Goal: Information Seeking & Learning: Find contact information

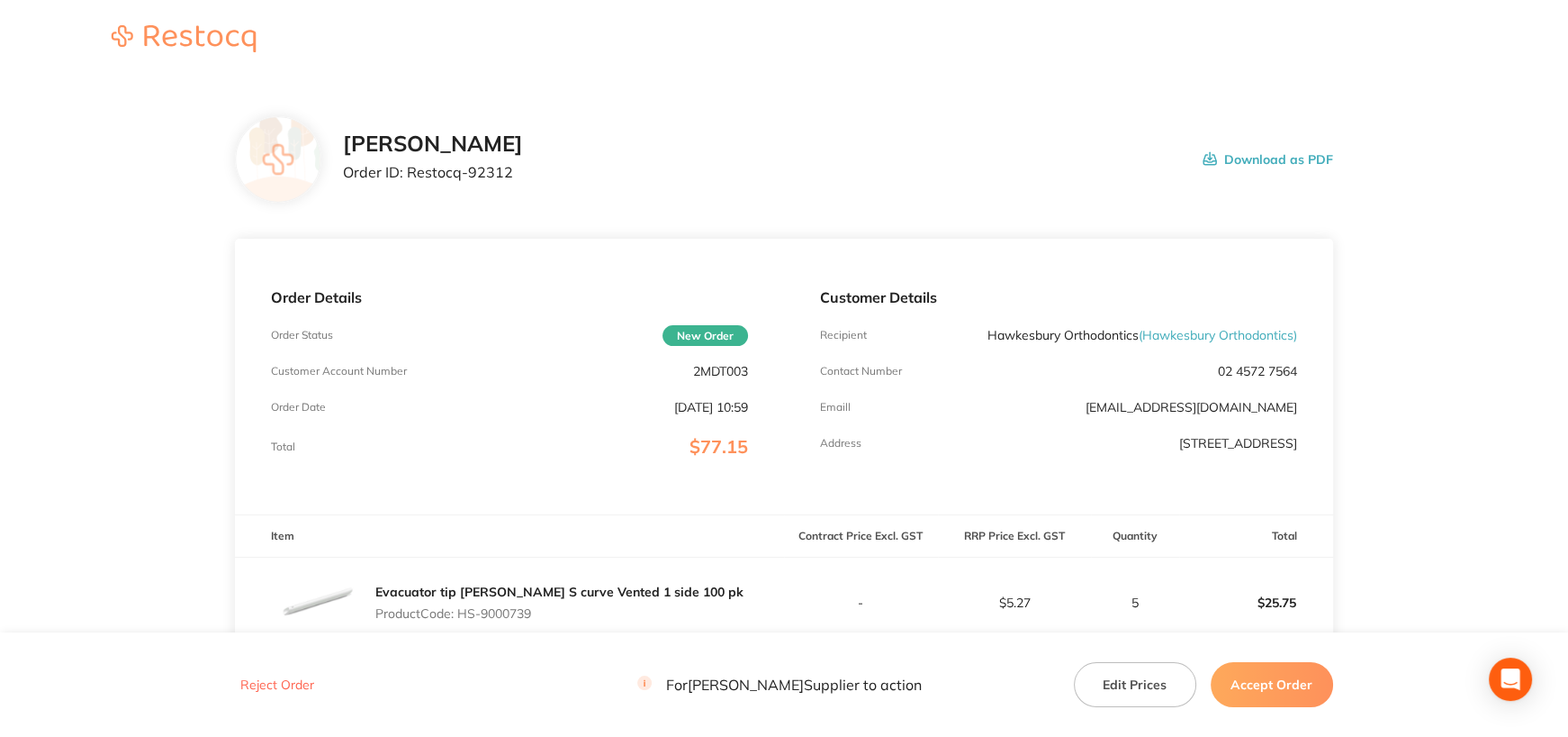
drag, startPoint x: 976, startPoint y: 333, endPoint x: 1138, endPoint y: 341, distance: 162.2
click at [1138, 341] on div "Customer Details Recipient Hawkesbury Orthodontics ( Hawkesbury Orthodontics ) …" at bounding box center [1058, 377] width 549 height 276
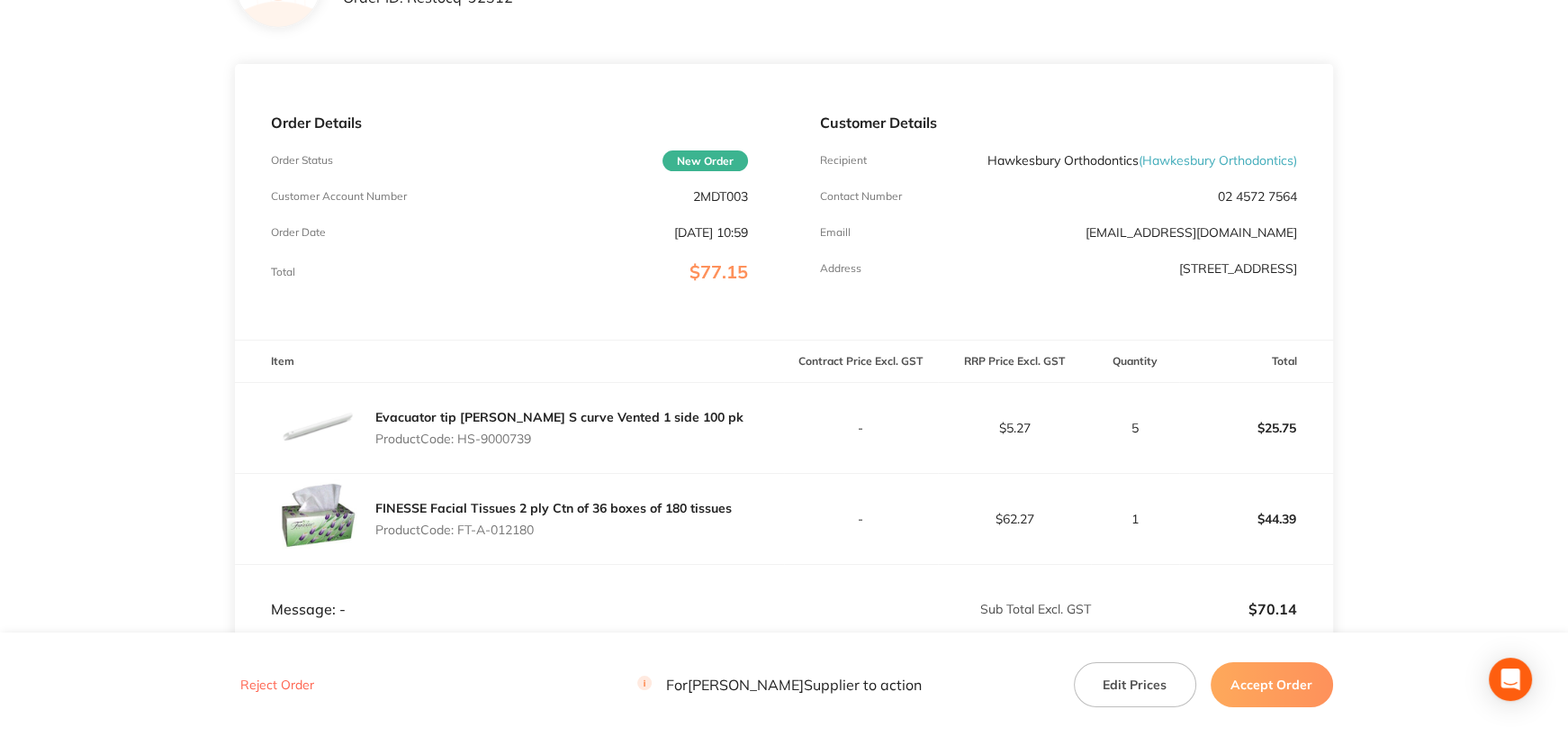
scroll to position [180, 0]
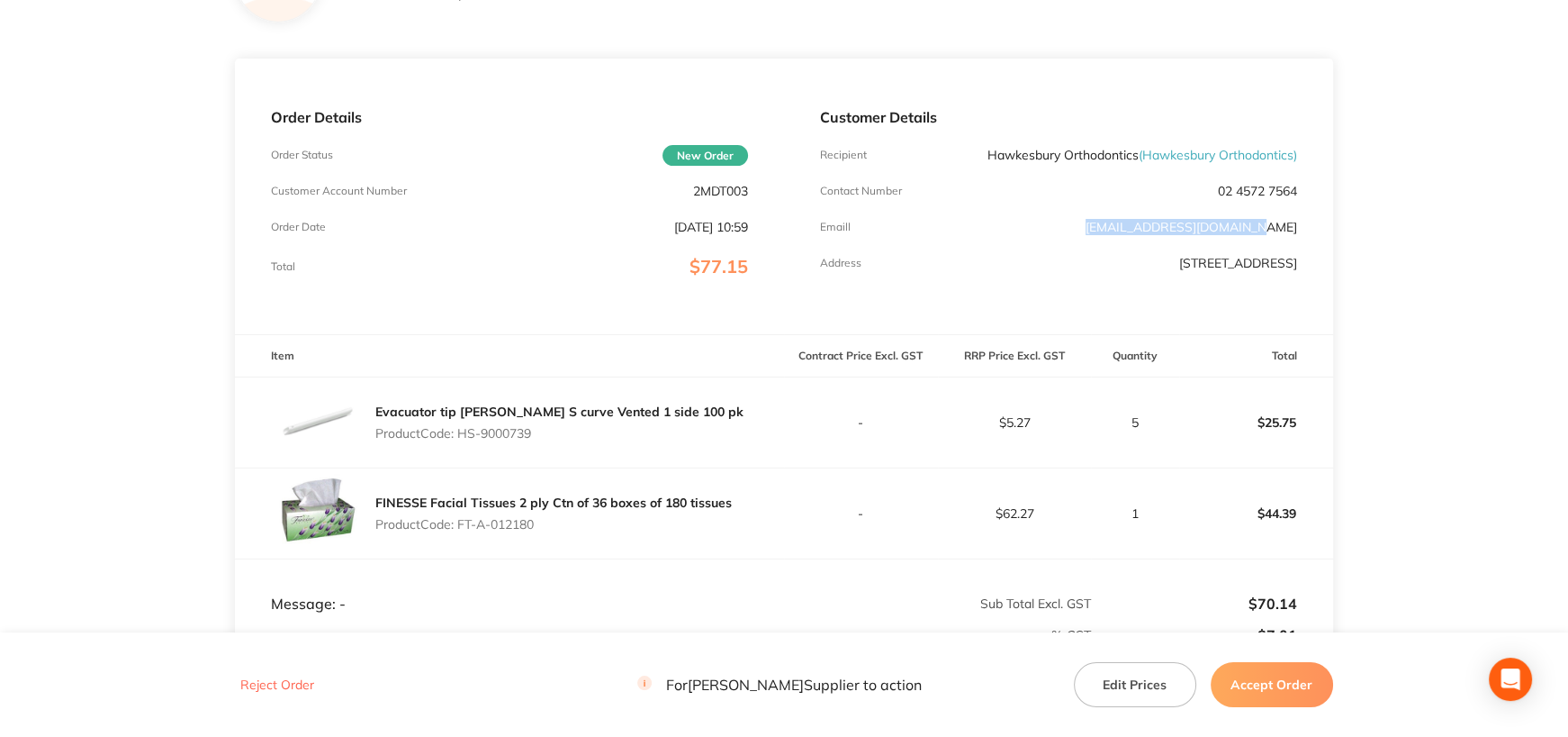
drag, startPoint x: 1299, startPoint y: 228, endPoint x: 1137, endPoint y: 226, distance: 162.0
click at [1137, 226] on div "Customer Details Recipient Hawkesbury Orthodontics ( Hawkesbury Orthodontics ) …" at bounding box center [1058, 196] width 549 height 276
copy link "[EMAIL_ADDRESS][DOMAIN_NAME]"
drag, startPoint x: 1129, startPoint y: 263, endPoint x: 1278, endPoint y: 261, distance: 149.0
click at [1278, 261] on p "[STREET_ADDRESS]" at bounding box center [1238, 263] width 118 height 14
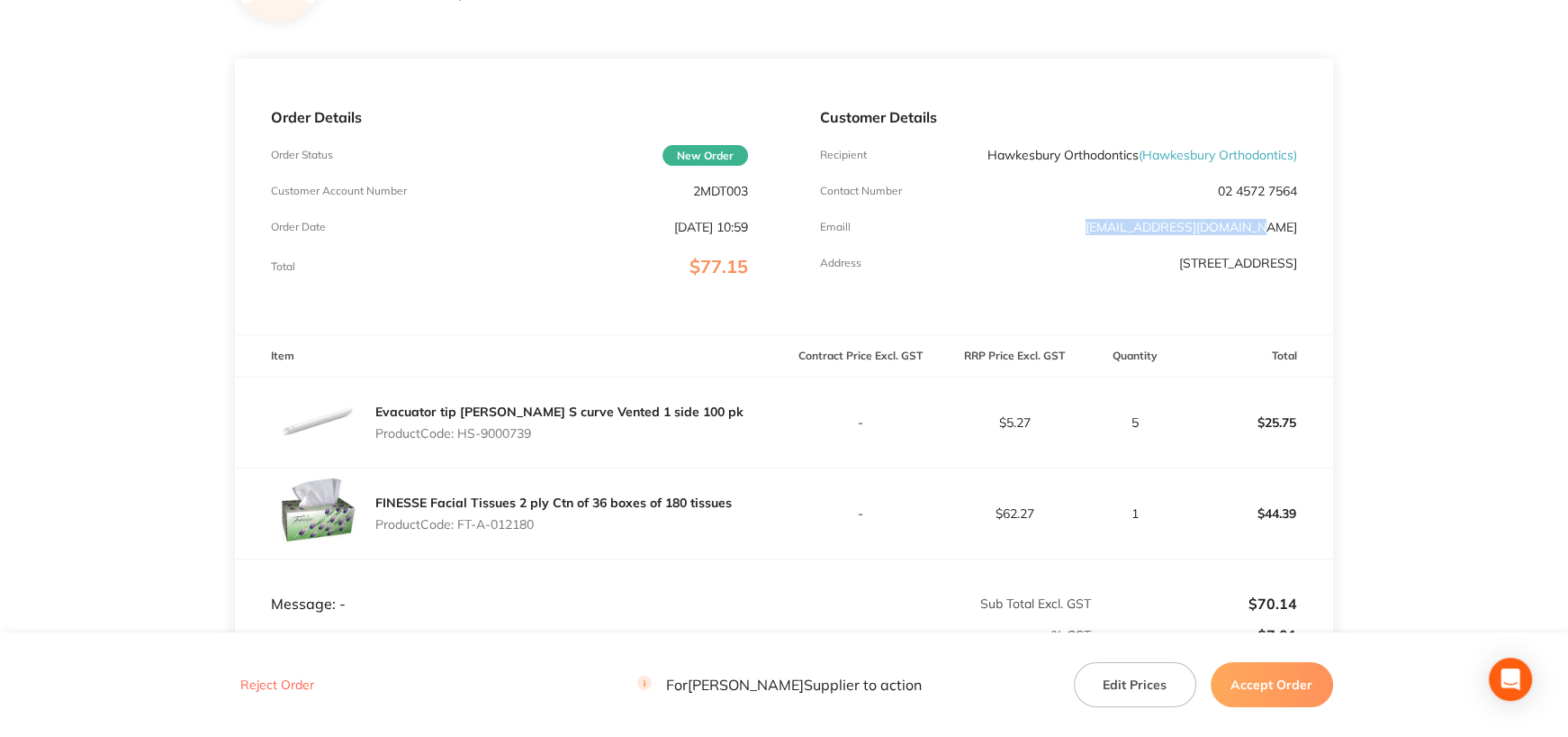
click at [1165, 437] on td "5" at bounding box center [1135, 422] width 88 height 91
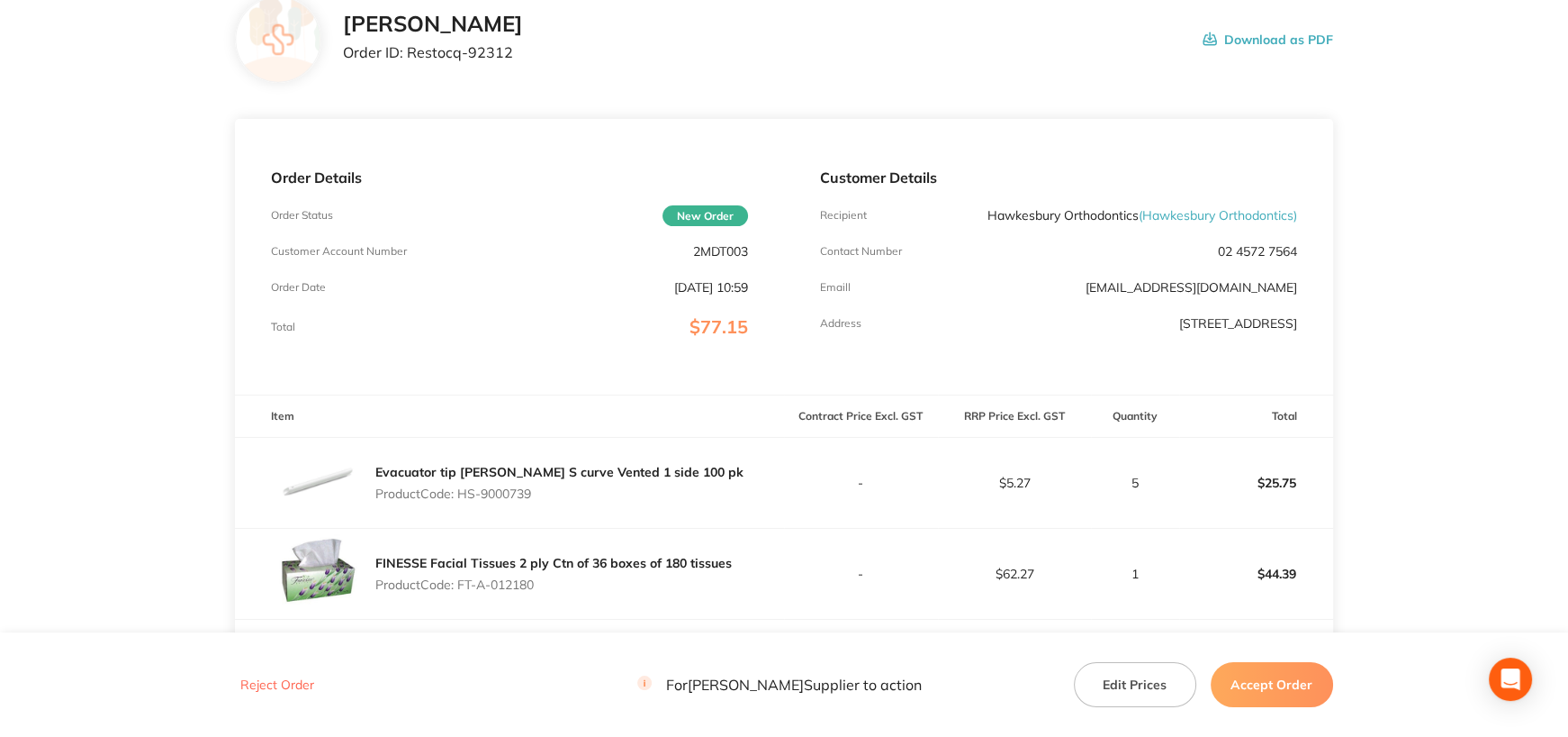
scroll to position [81, 0]
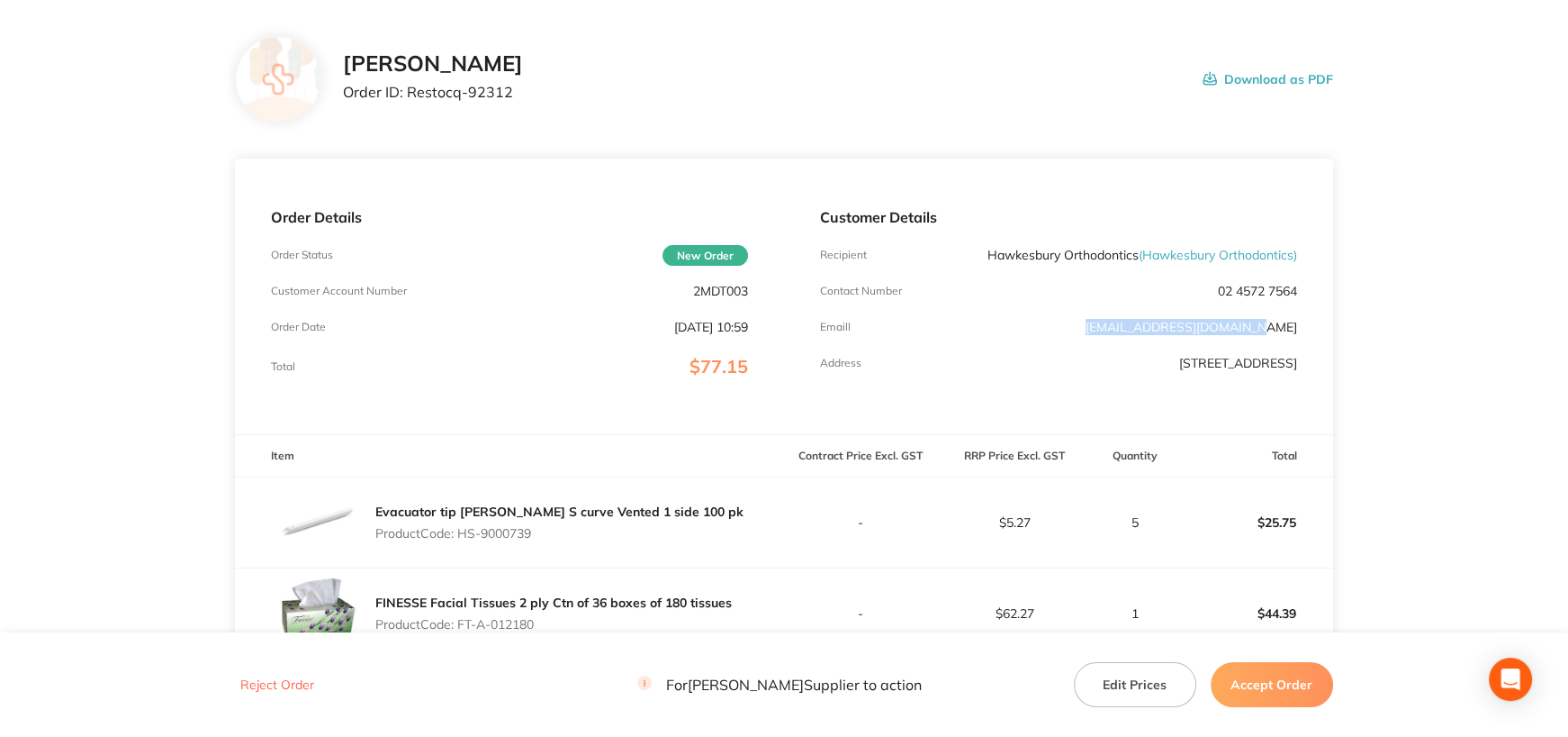
drag, startPoint x: 1305, startPoint y: 323, endPoint x: 1138, endPoint y: 328, distance: 167.1
click at [1138, 328] on div "Customer Details Recipient Hawkesbury Orthodontics ( Hawkesbury Orthodontics ) …" at bounding box center [1058, 296] width 549 height 276
copy link "[EMAIL_ADDRESS][DOMAIN_NAME]"
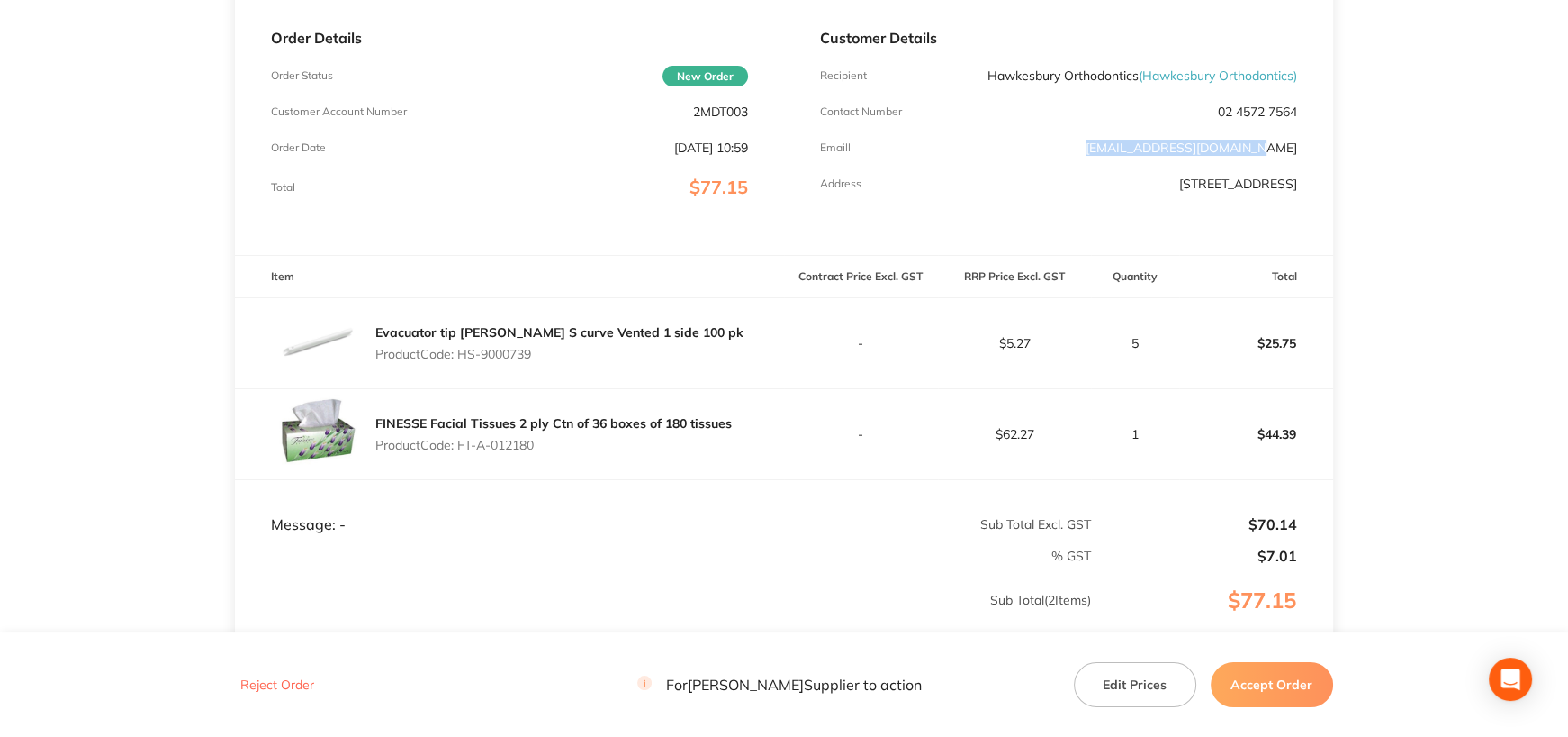
scroll to position [260, 0]
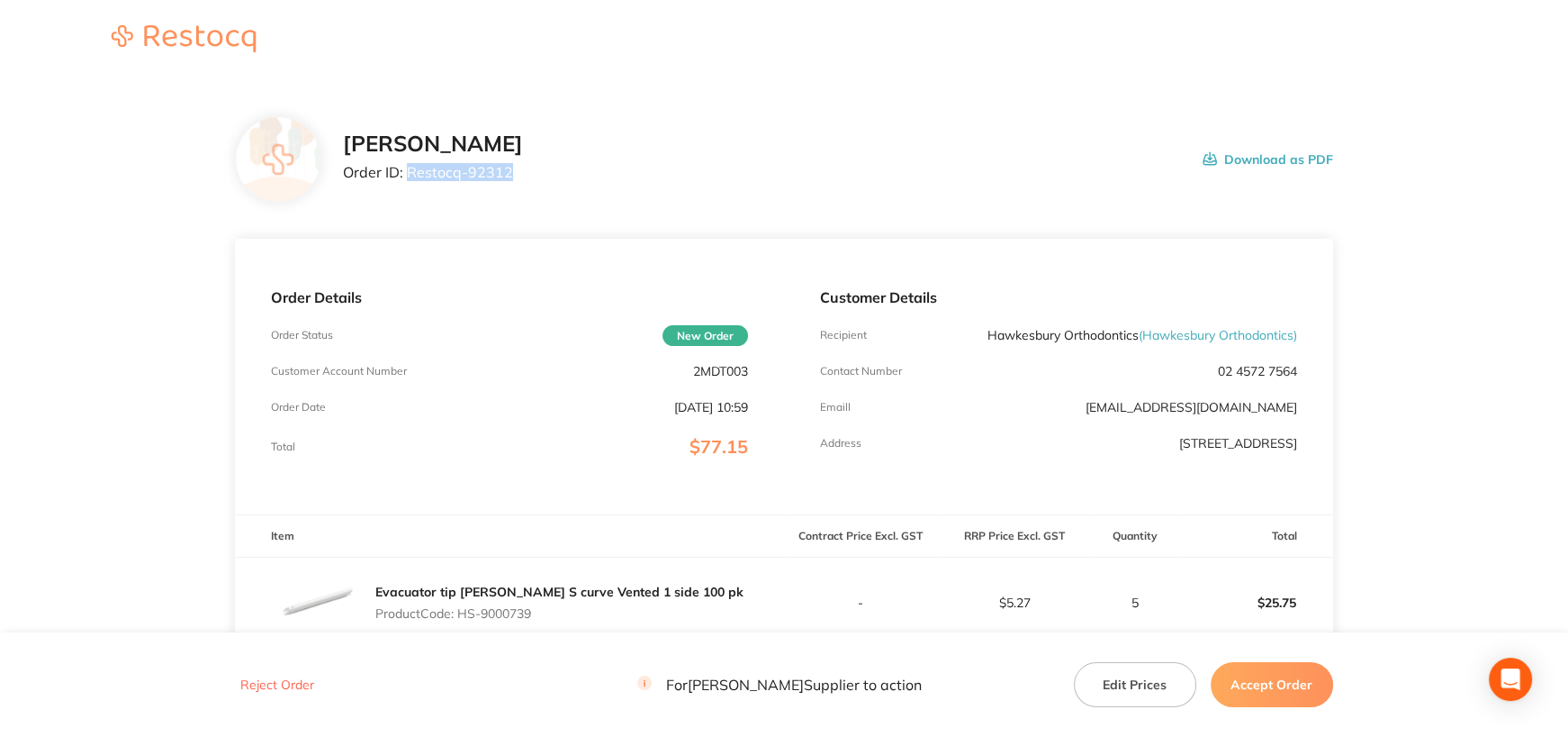
drag, startPoint x: 406, startPoint y: 174, endPoint x: 531, endPoint y: 188, distance: 125.8
click at [522, 177] on p "Order ID: Restocq- 92312" at bounding box center [433, 172] width 180 height 16
copy p "Restocq- 92312"
